Goal: Task Accomplishment & Management: Complete application form

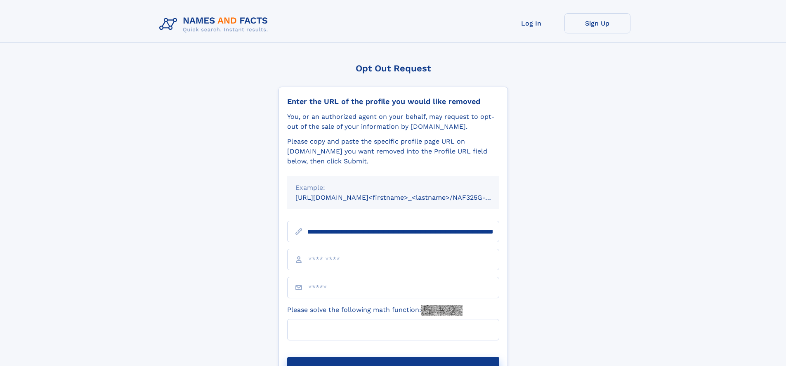
scroll to position [0, 110]
type input "**********"
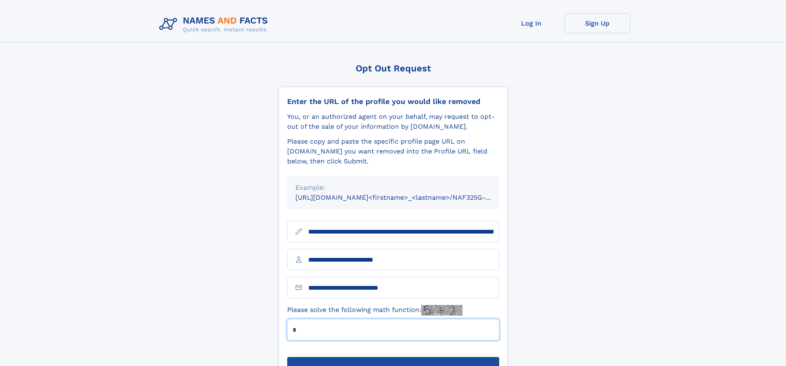
type input "*"
click at [393, 357] on button "Submit Opt Out Request" at bounding box center [393, 370] width 212 height 26
